Goal: Task Accomplishment & Management: Use online tool/utility

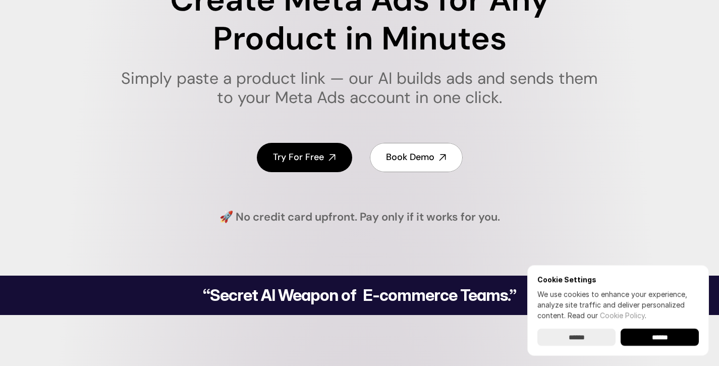
scroll to position [177, 0]
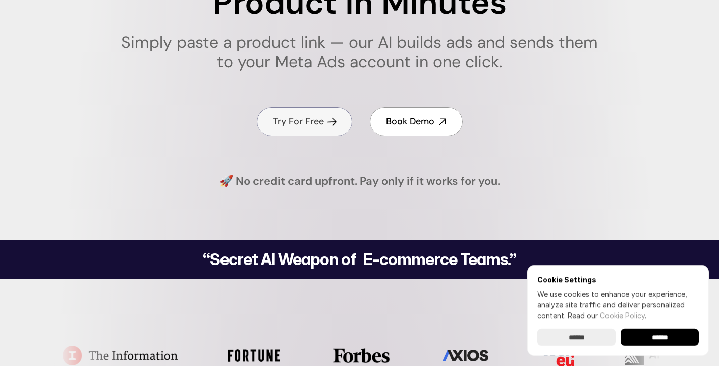
click at [301, 121] on h4 "Try For Free" at bounding box center [298, 121] width 51 height 13
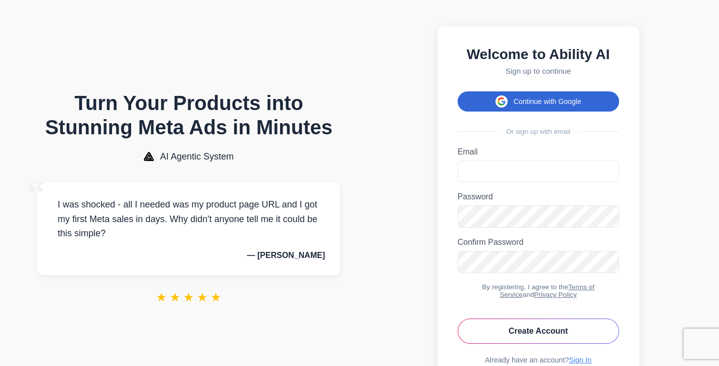
click at [560, 102] on button "Continue with Google" at bounding box center [537, 101] width 161 height 20
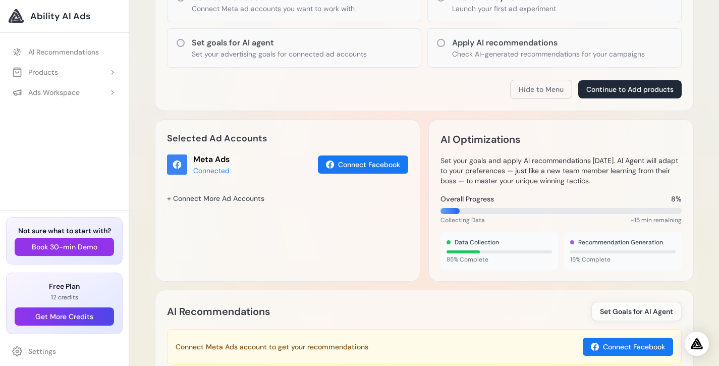
scroll to position [235, 0]
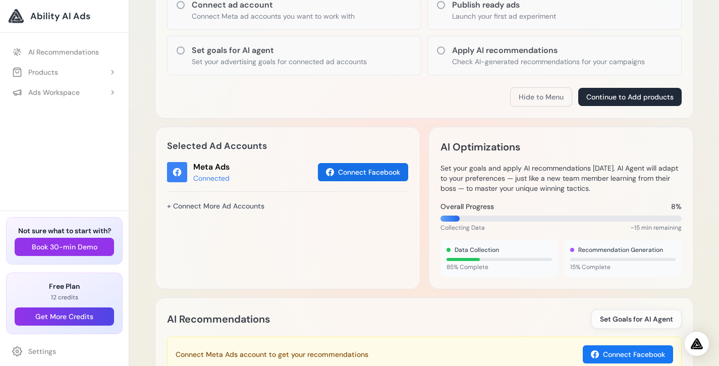
click at [361, 173] on button "Connect Facebook" at bounding box center [363, 172] width 90 height 18
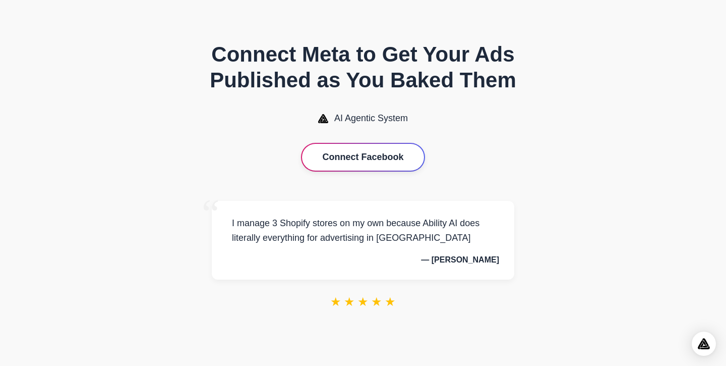
click at [361, 166] on button "Connect Facebook" at bounding box center [363, 157] width 122 height 27
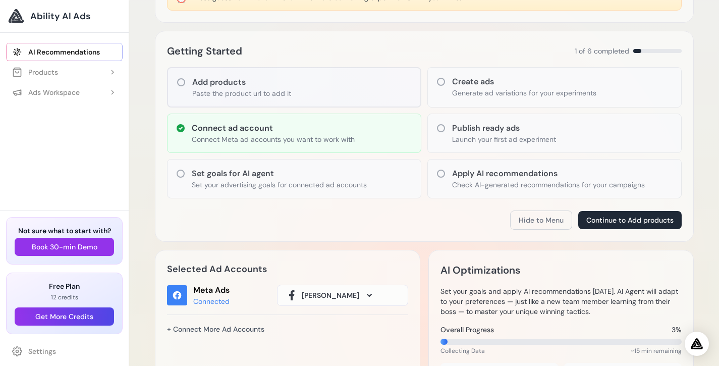
scroll to position [132, 0]
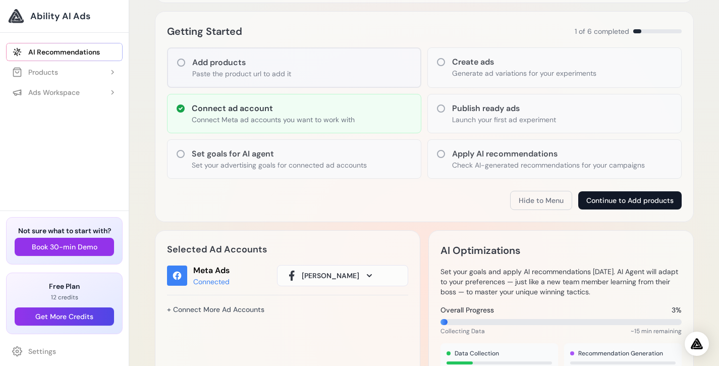
click at [618, 205] on button "Continue to Add products" at bounding box center [629, 200] width 103 height 18
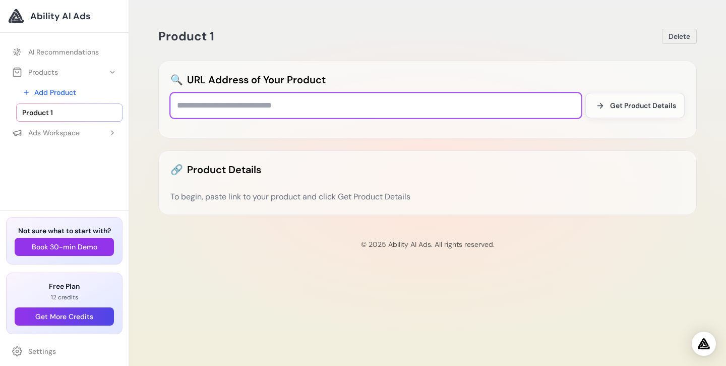
click at [313, 108] on input "text" at bounding box center [375, 105] width 411 height 25
click at [359, 107] on input "text" at bounding box center [375, 105] width 411 height 25
paste input "**********"
type input "**********"
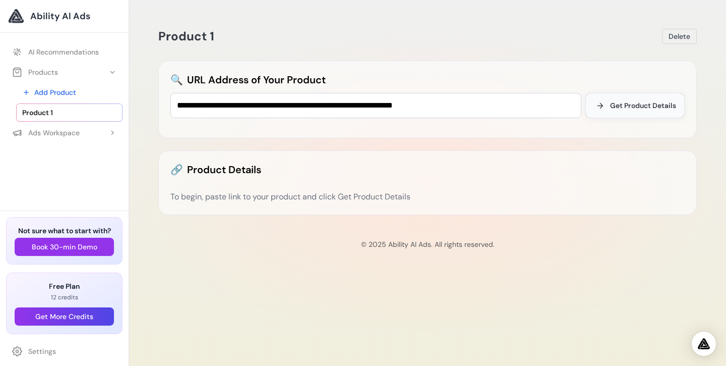
click at [624, 108] on span "Get Product Details" at bounding box center [643, 105] width 66 height 10
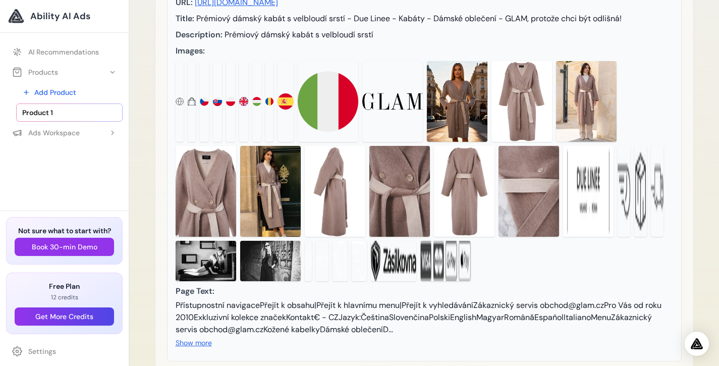
scroll to position [224, 0]
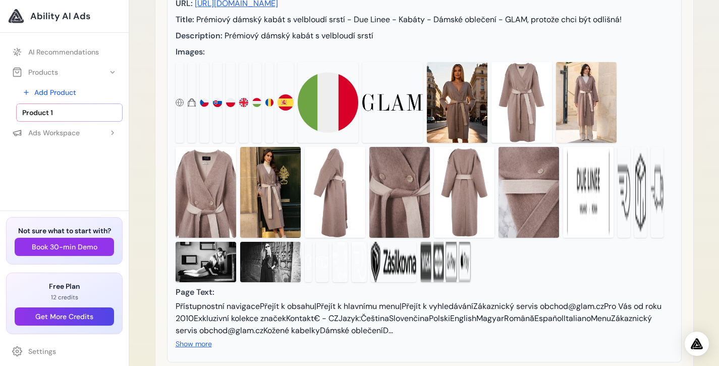
click at [460, 129] on img at bounding box center [457, 102] width 61 height 81
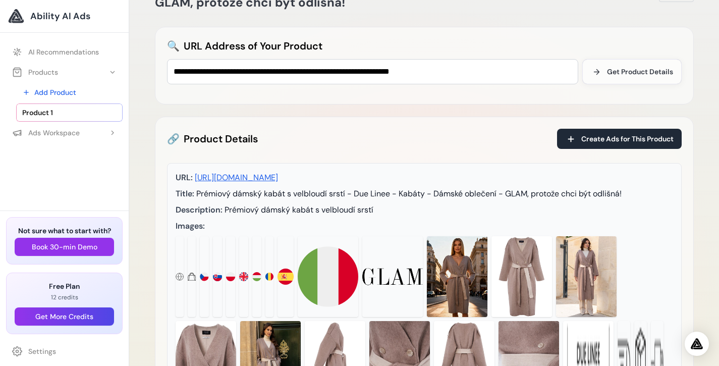
scroll to position [49, 0]
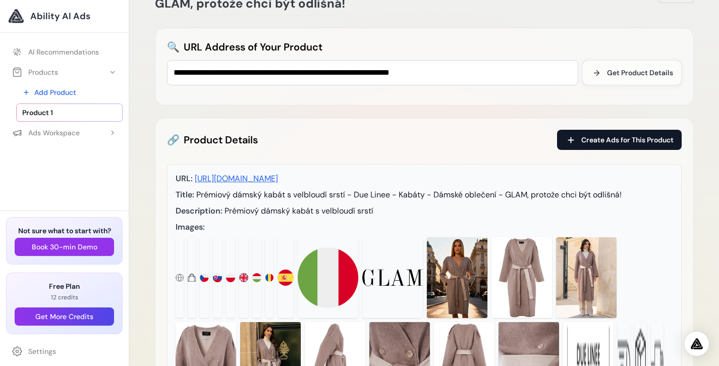
click at [597, 144] on span "Create Ads for This Product" at bounding box center [627, 140] width 92 height 10
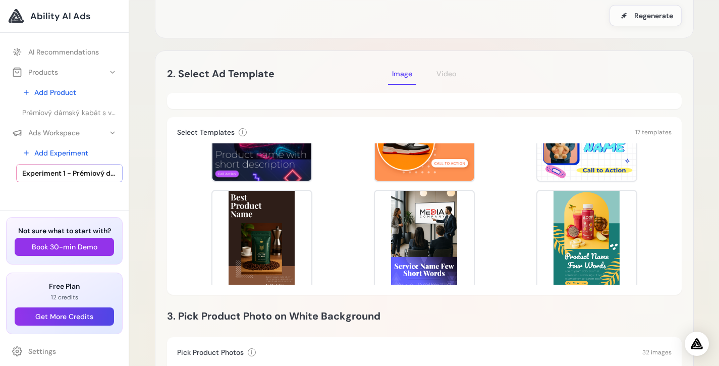
scroll to position [147, 0]
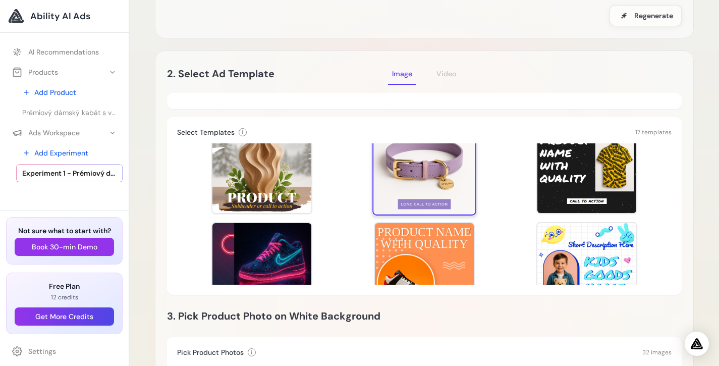
click at [431, 180] on div at bounding box center [424, 163] width 104 height 104
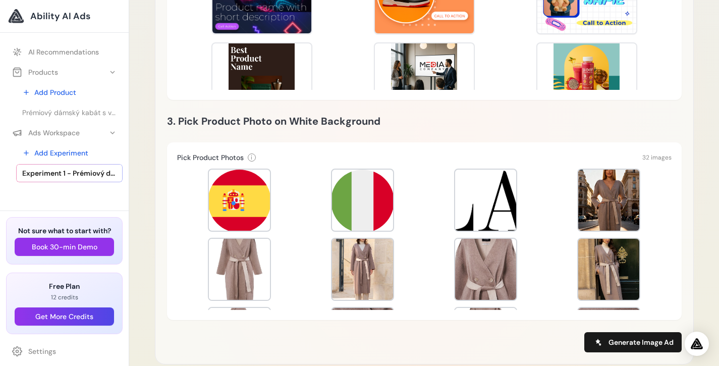
scroll to position [136, 0]
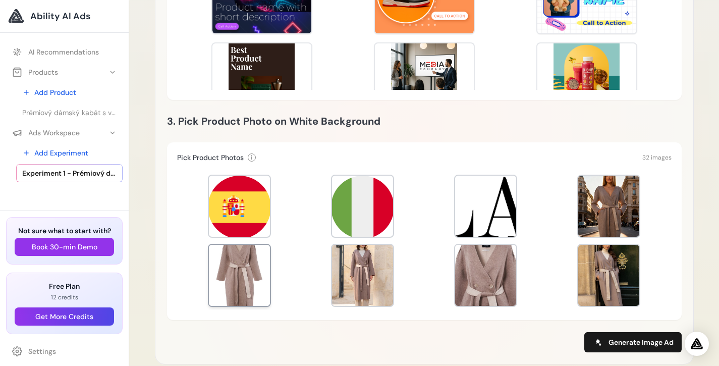
click at [239, 267] on div at bounding box center [239, 275] width 61 height 61
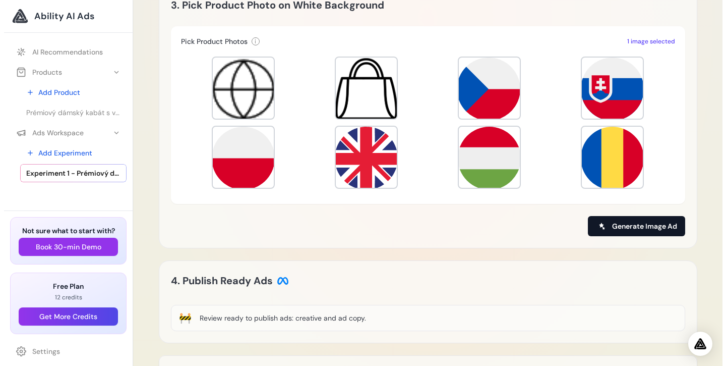
scroll to position [0, 0]
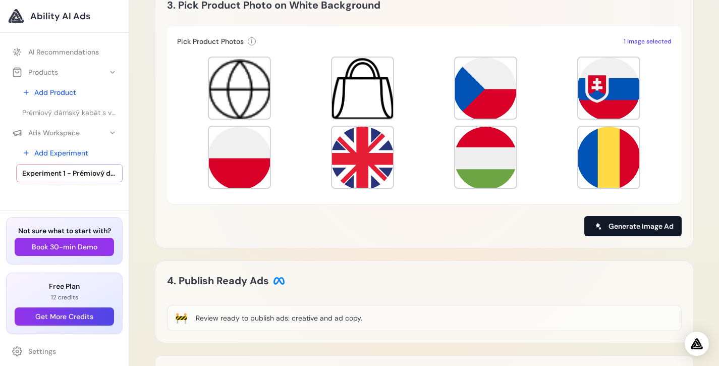
click at [629, 223] on span "Generate Image Ad" at bounding box center [640, 226] width 65 height 10
type input "**********"
